Goal: Information Seeking & Learning: Learn about a topic

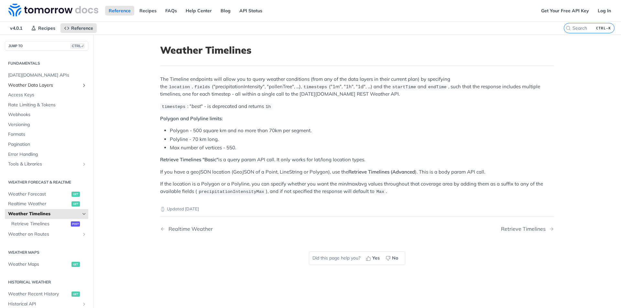
click at [69, 84] on span "Weather Data Layers" at bounding box center [44, 85] width 72 height 6
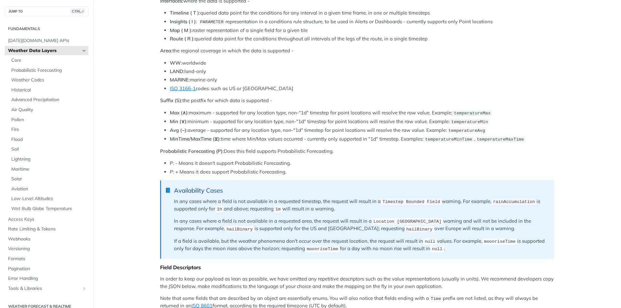
scroll to position [388, 0]
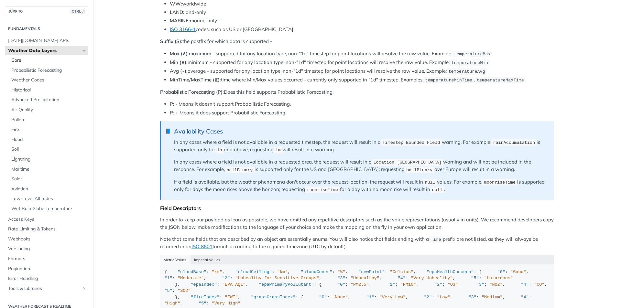
click at [42, 60] on span "Core" at bounding box center [48, 60] width 75 height 6
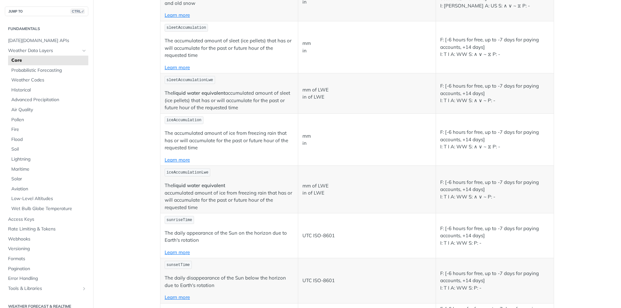
scroll to position [1617, 0]
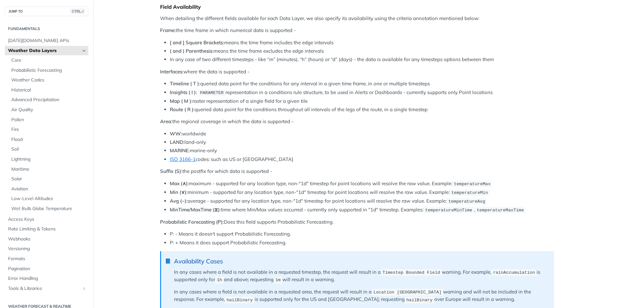
scroll to position [259, 0]
